Goal: Transaction & Acquisition: Purchase product/service

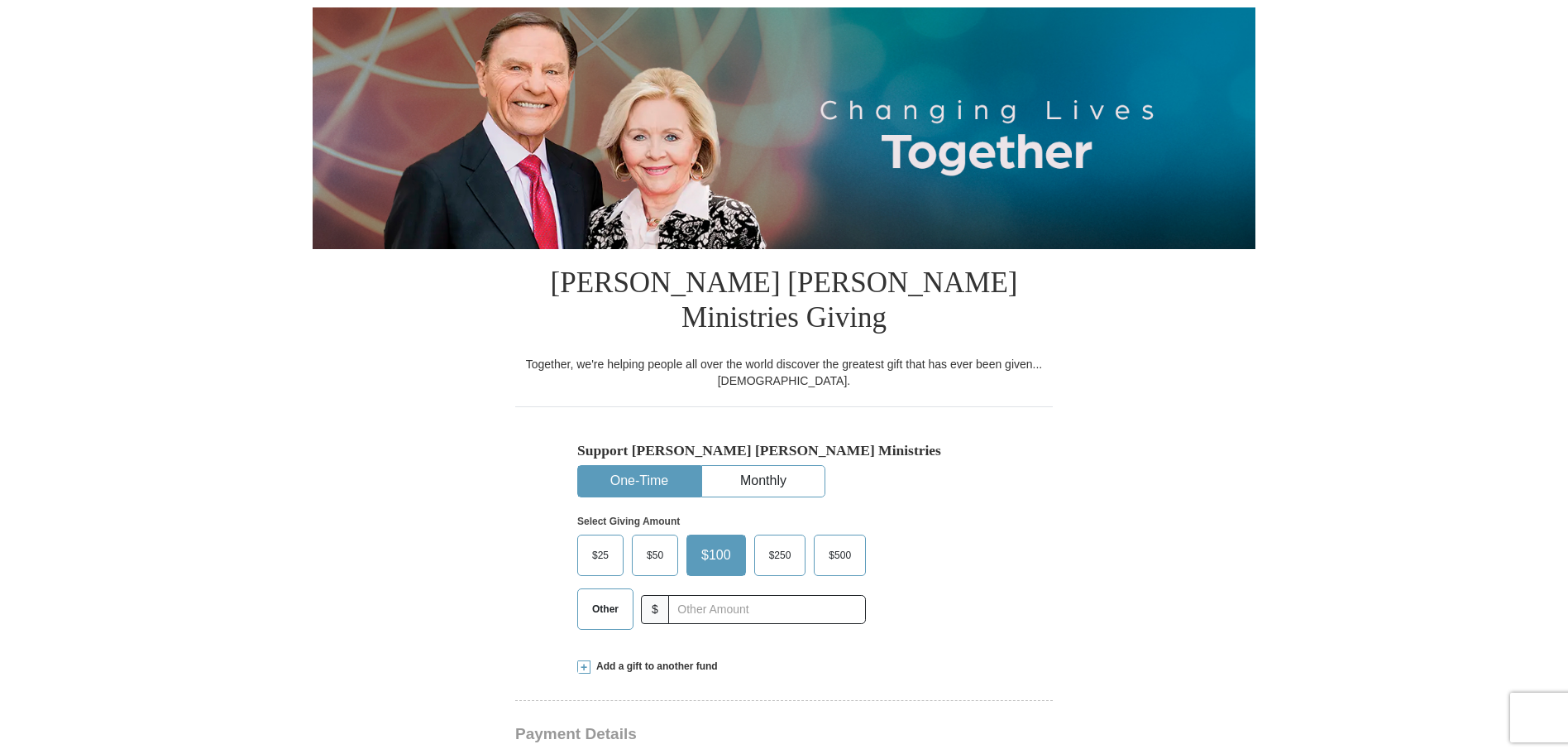
scroll to position [248, 0]
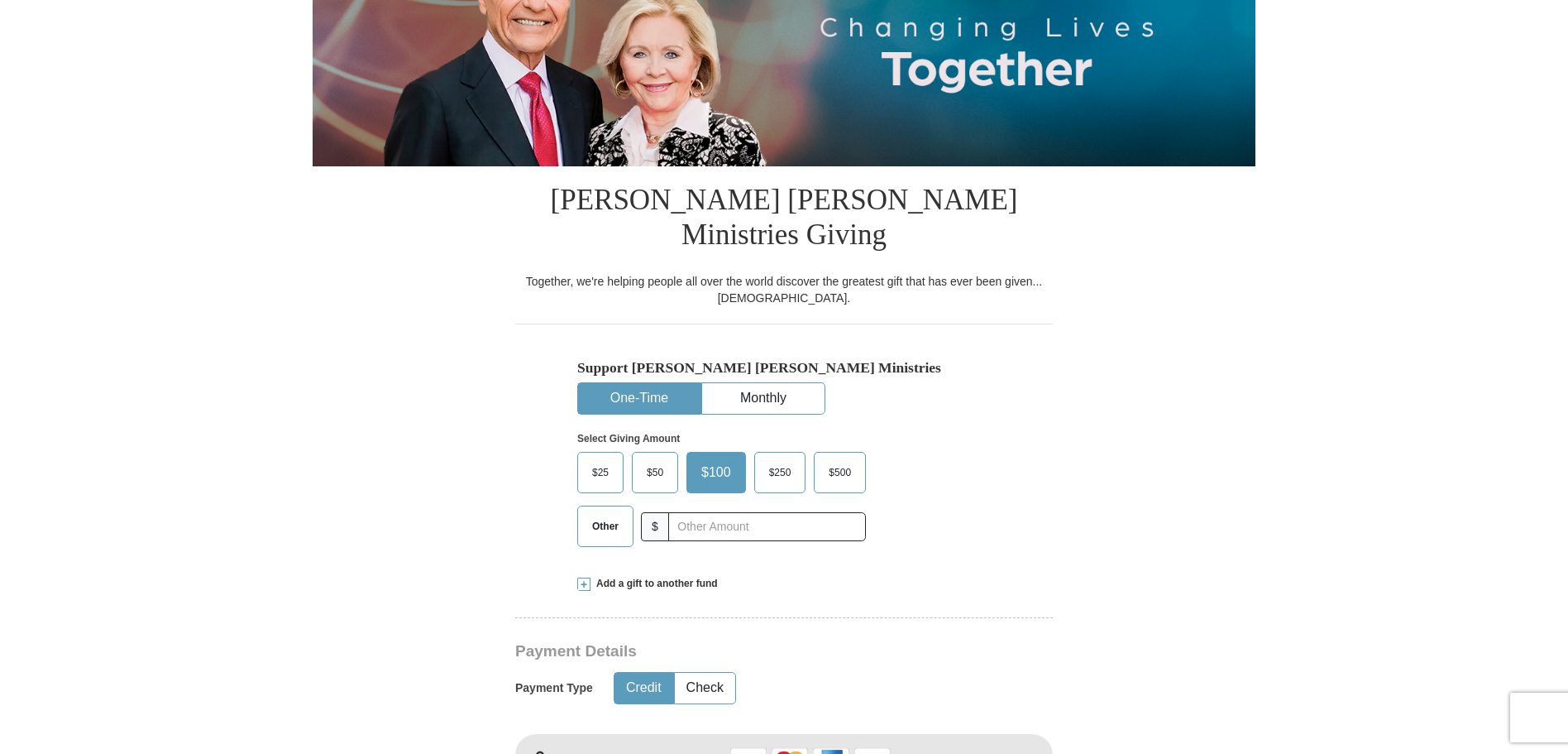
click at [591, 514] on span "Other" at bounding box center [605, 526] width 43 height 24
click at [0, 0] on input "Other" at bounding box center [0, 0] width 0 height 0
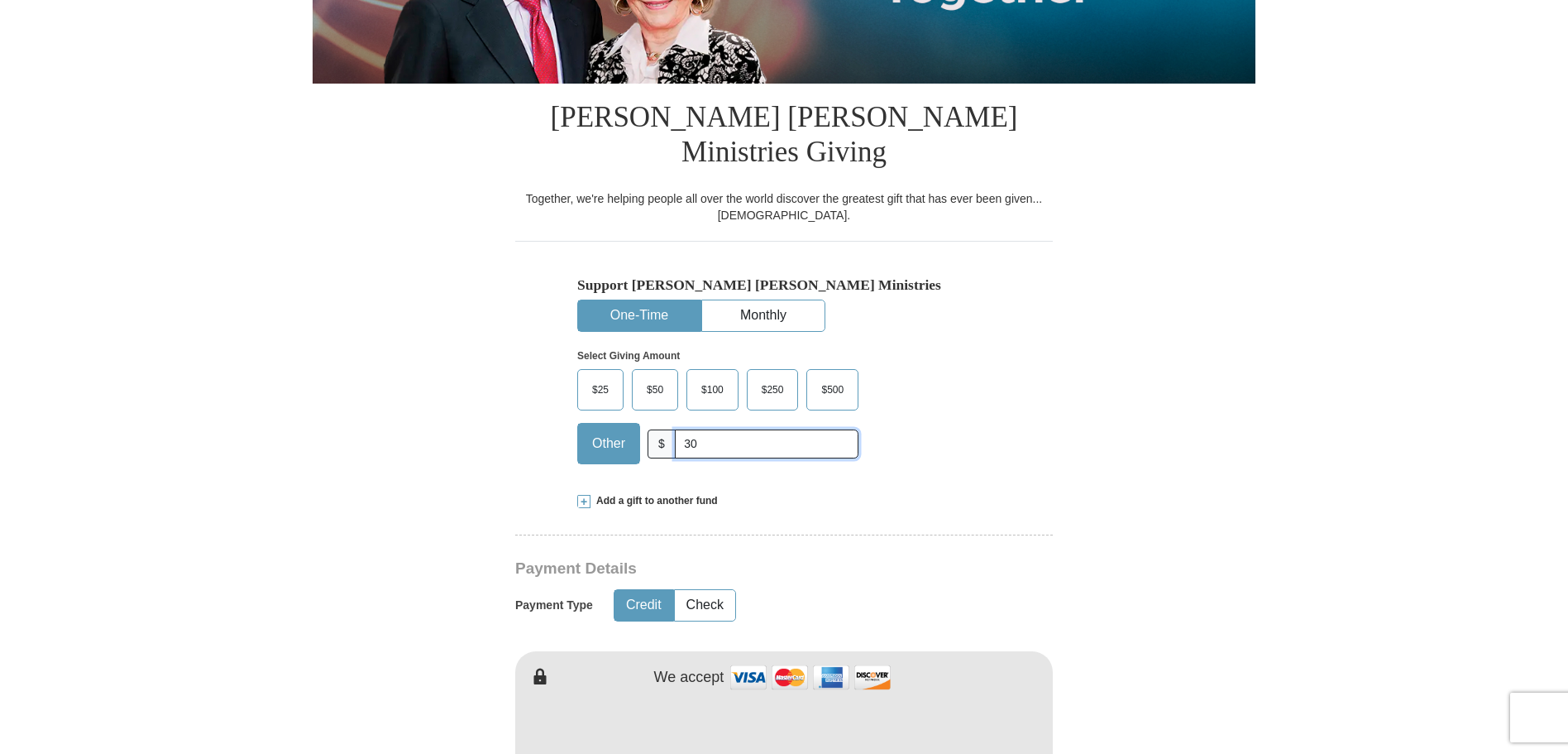
scroll to position [414, 0]
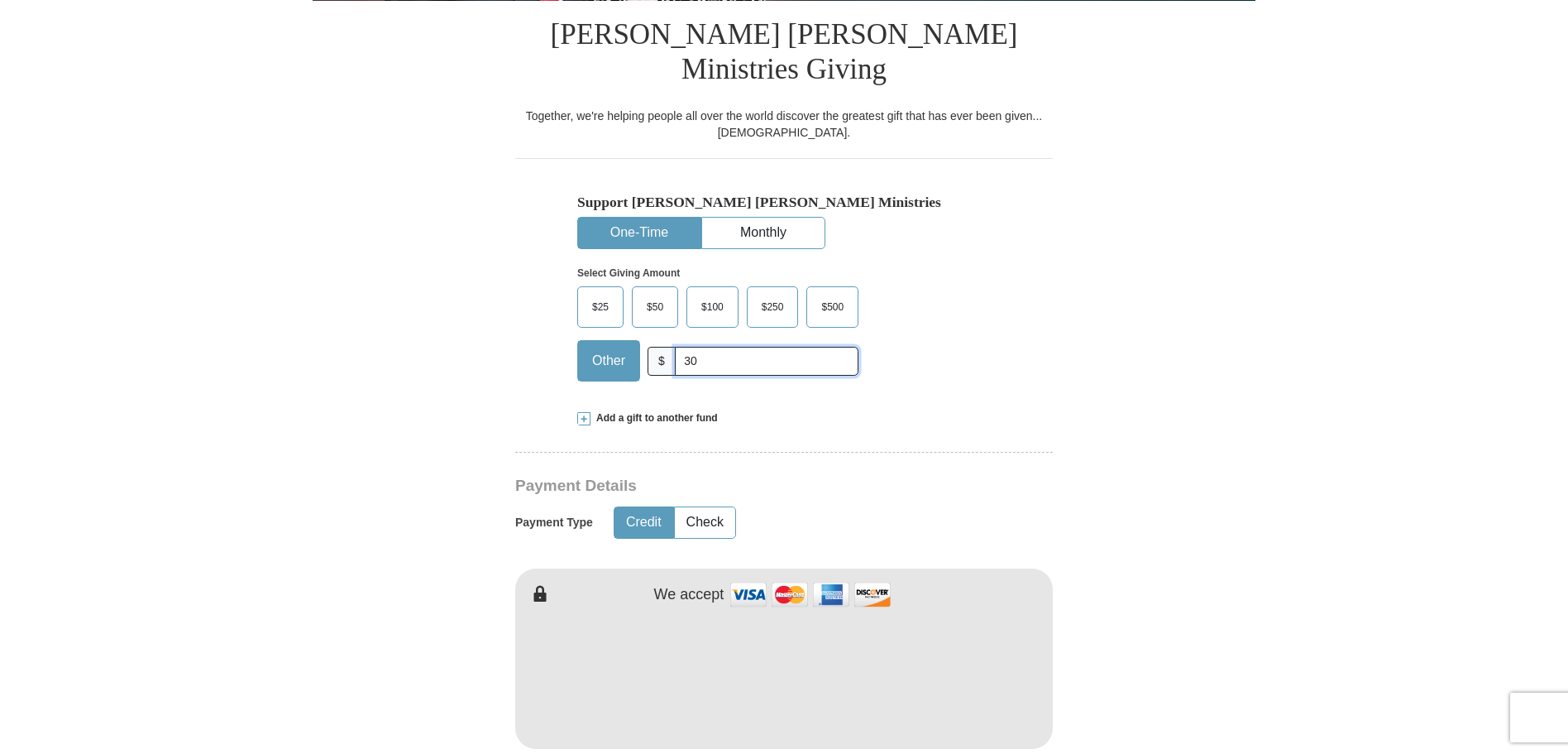
type input "30"
click at [647, 507] on button "Credit" at bounding box center [644, 523] width 59 height 30
type input "Scott"
type input "Rogers"
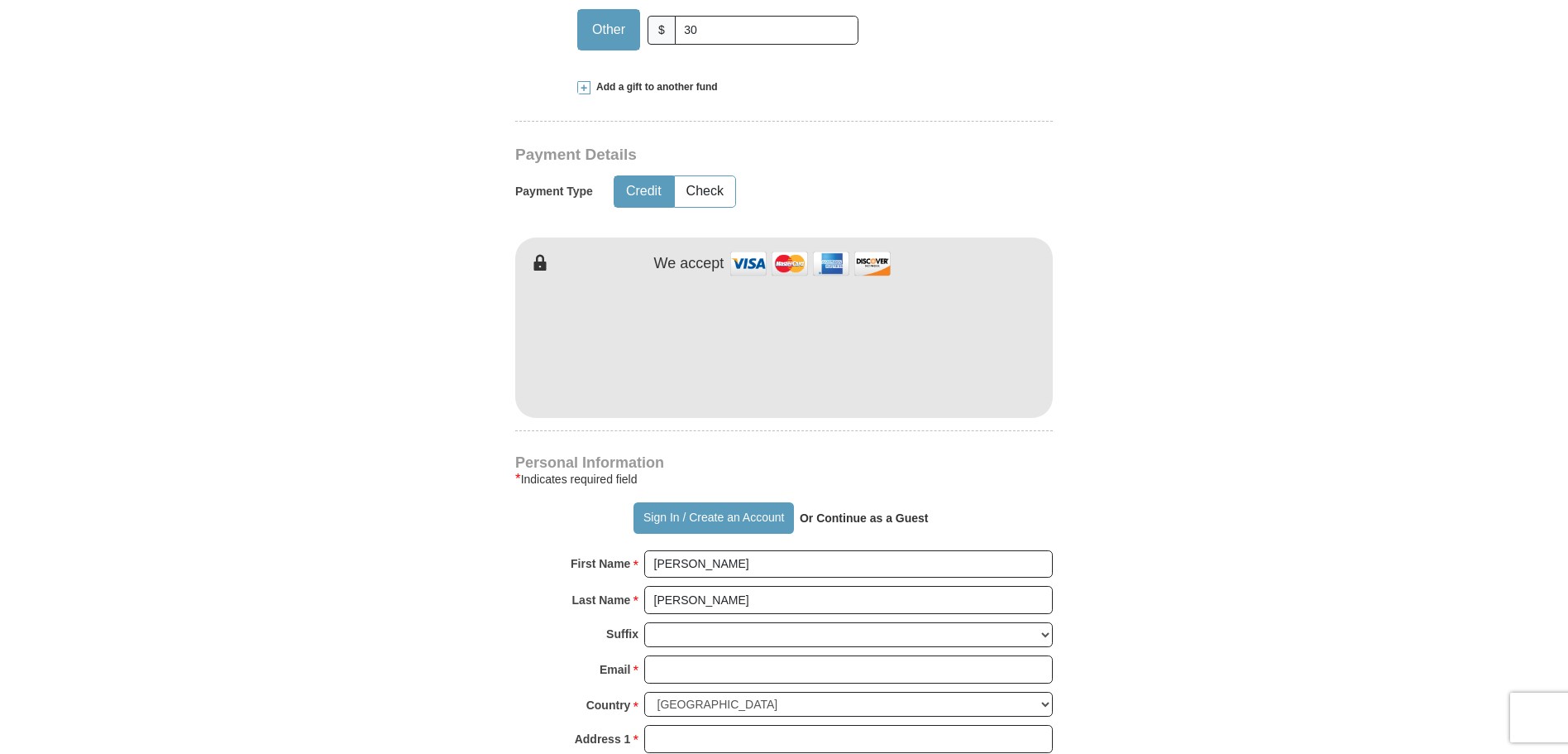
scroll to position [827, 0]
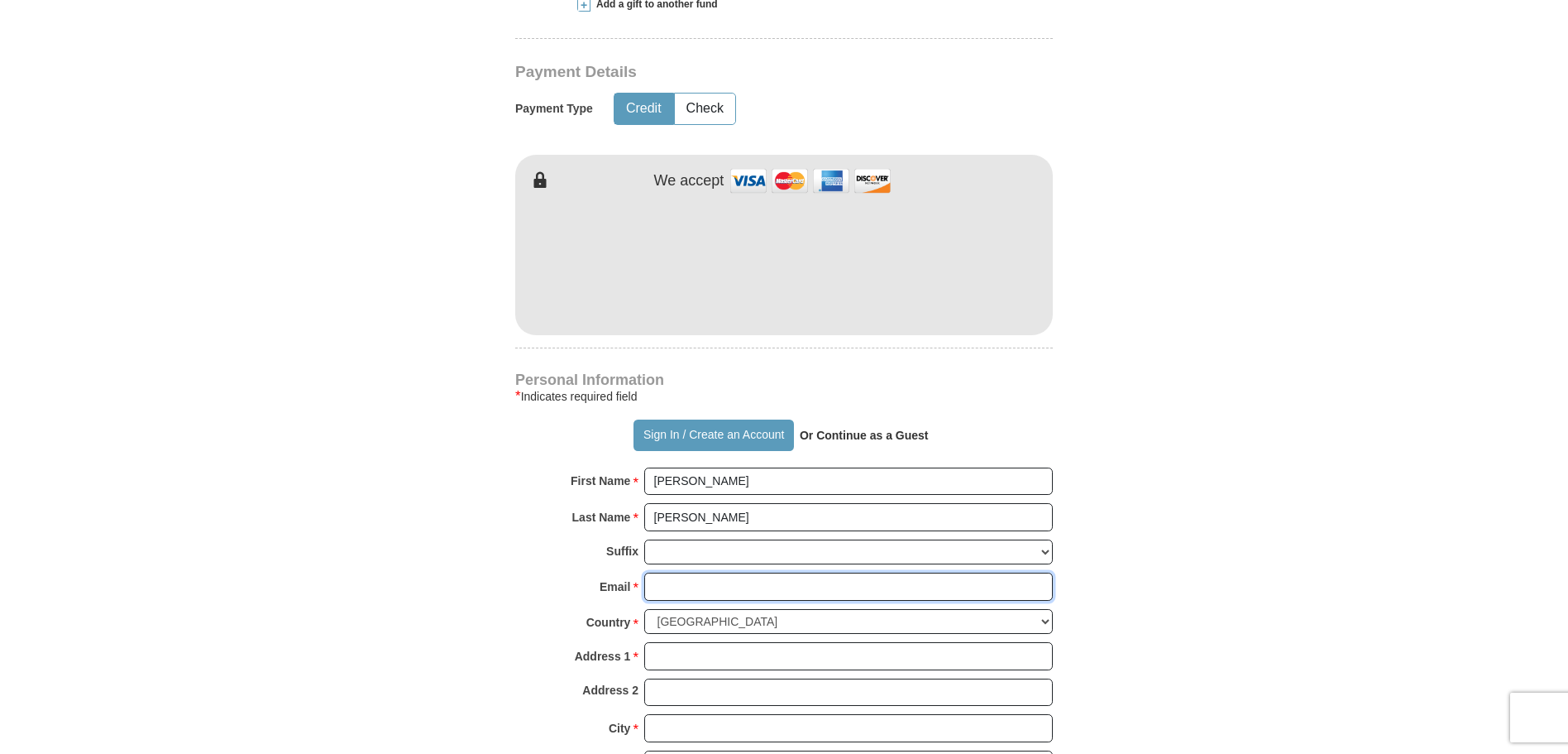
click at [658, 572] on input "Email *" at bounding box center [849, 586] width 408 height 28
type input "ranchinw5@yahoo.com"
type input "19119 18th AVE NW"
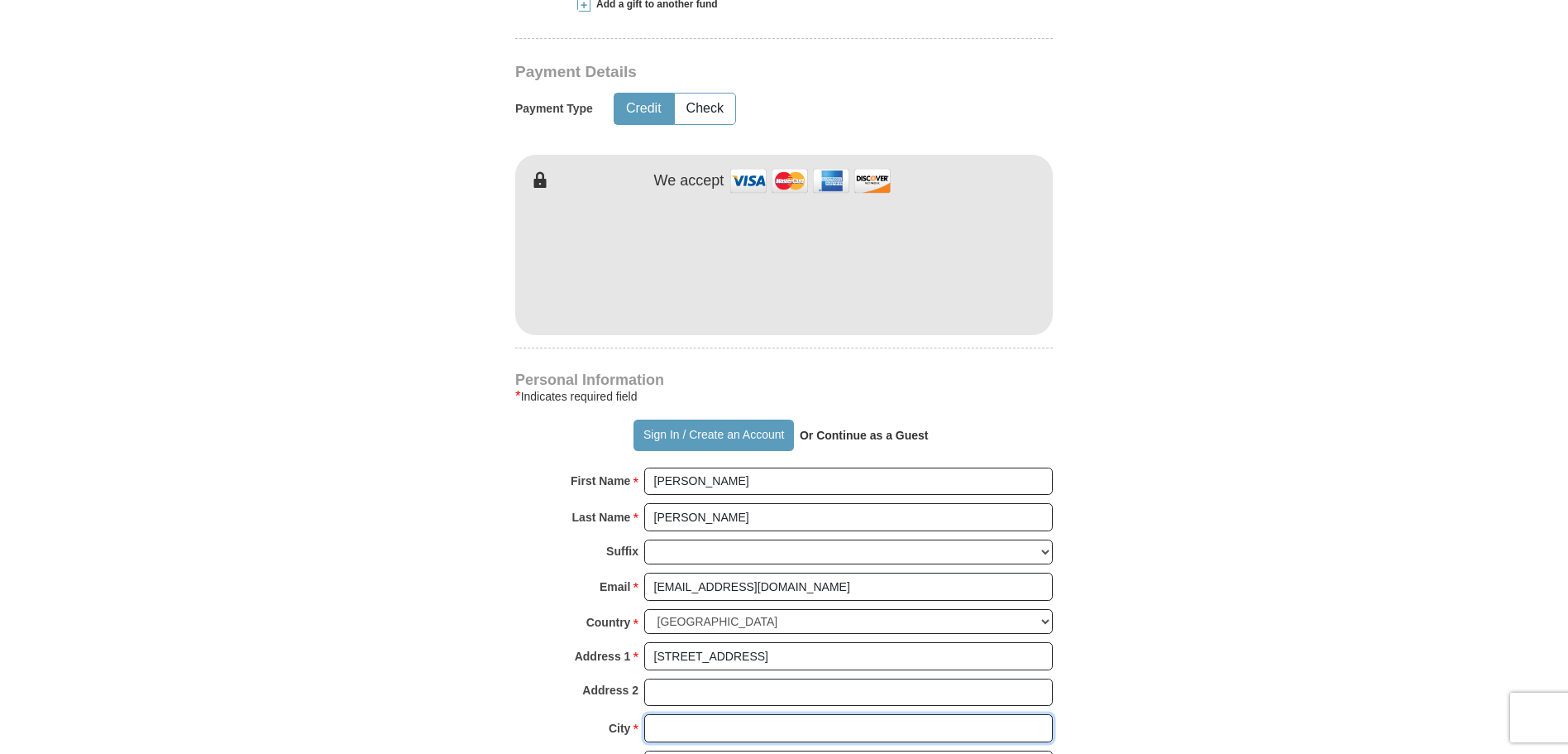
type input "Arlington"
select select "WA"
type input "98223"
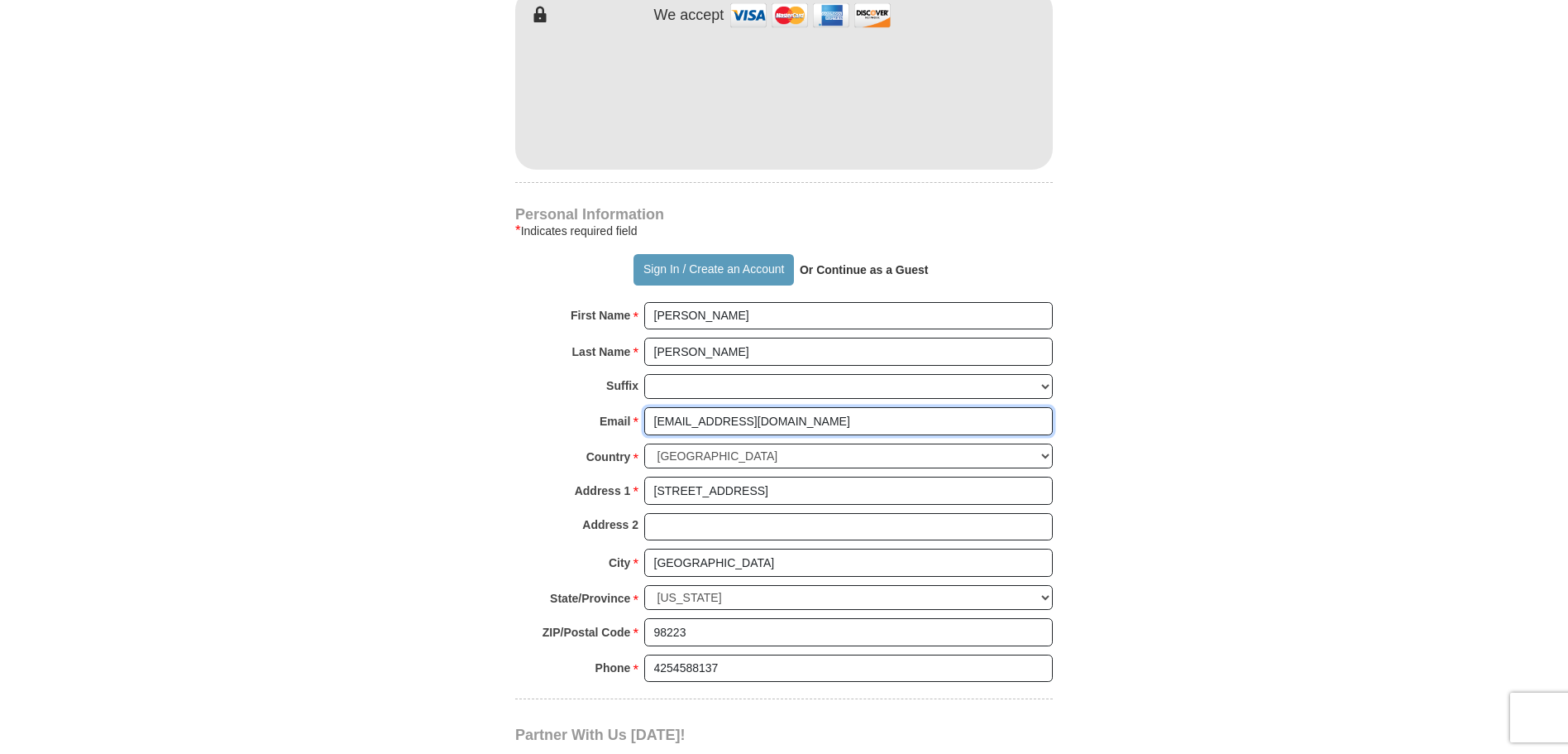
scroll to position [1158, 0]
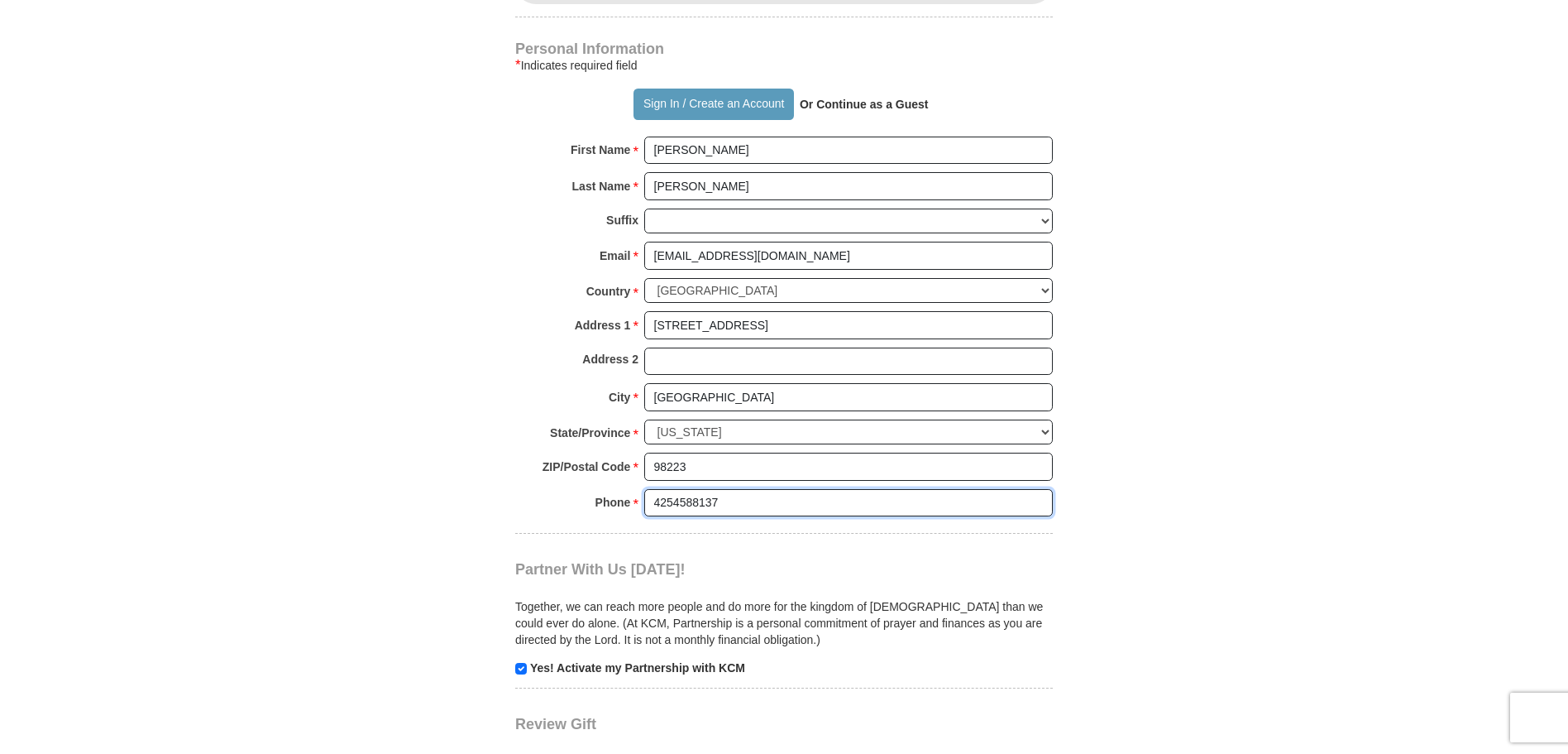
click at [716, 489] on input "4254588137" at bounding box center [849, 502] width 408 height 28
type input "4254588136"
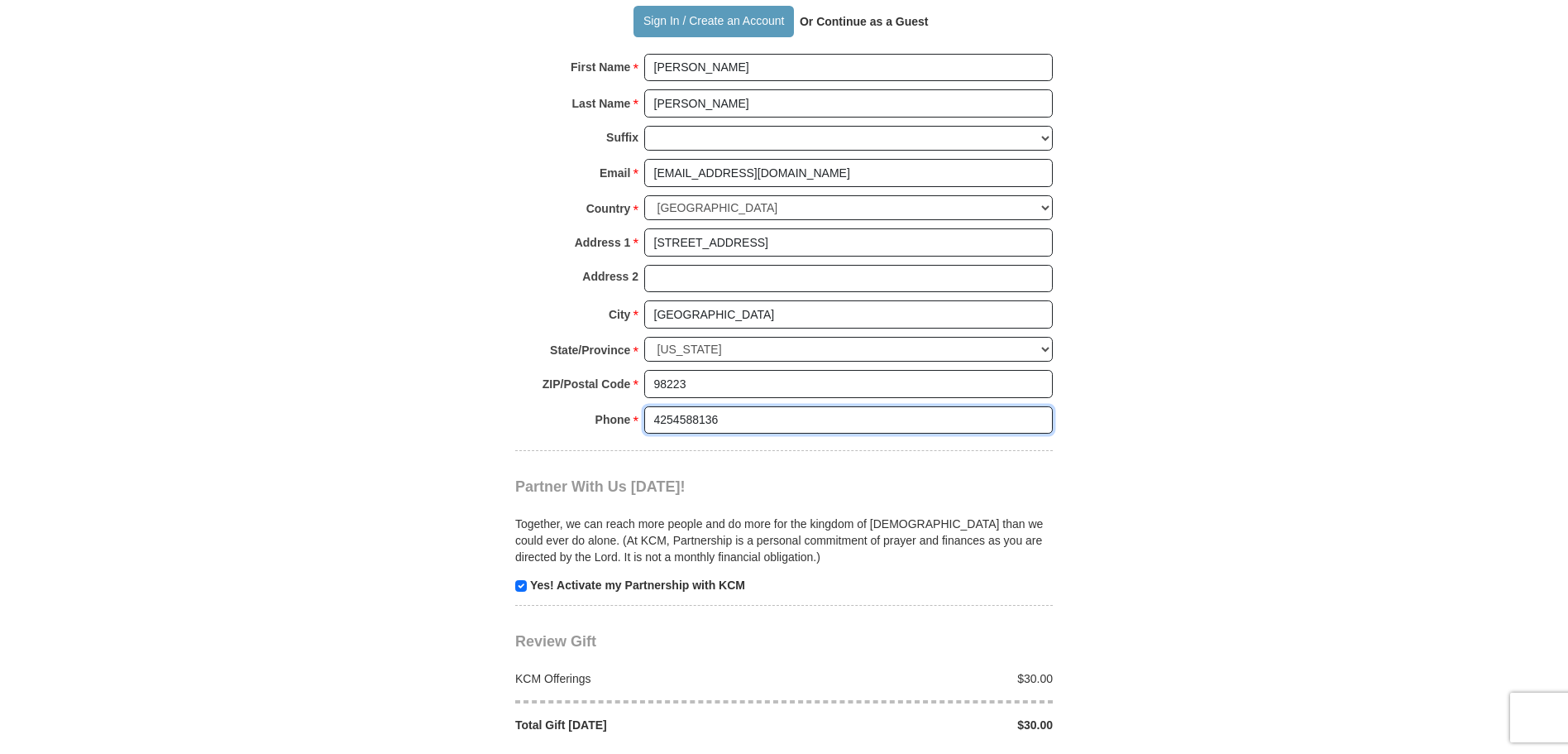
scroll to position [1324, 0]
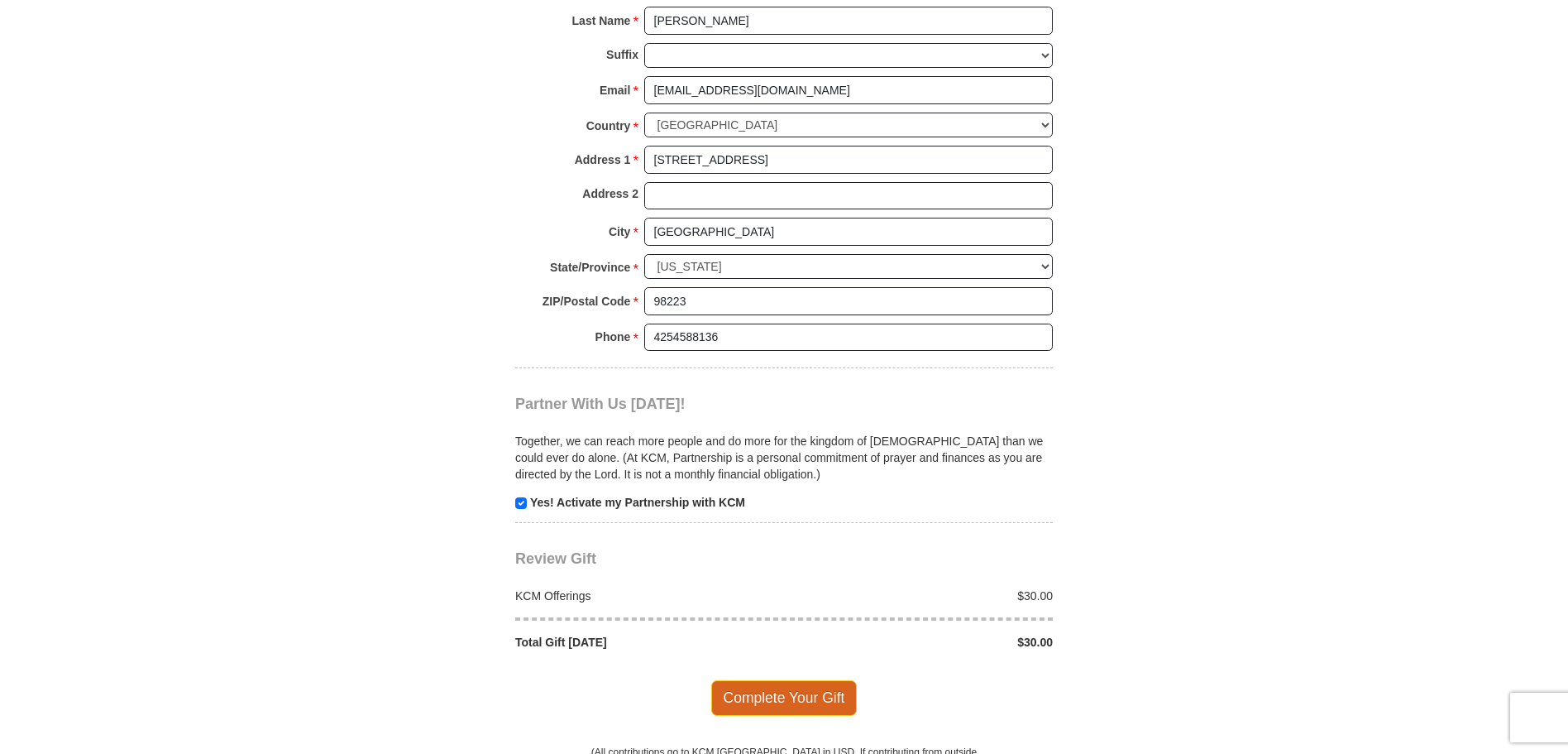
click at [778, 681] on span "Complete Your Gift" at bounding box center [784, 697] width 146 height 35
